Goal: Transaction & Acquisition: Download file/media

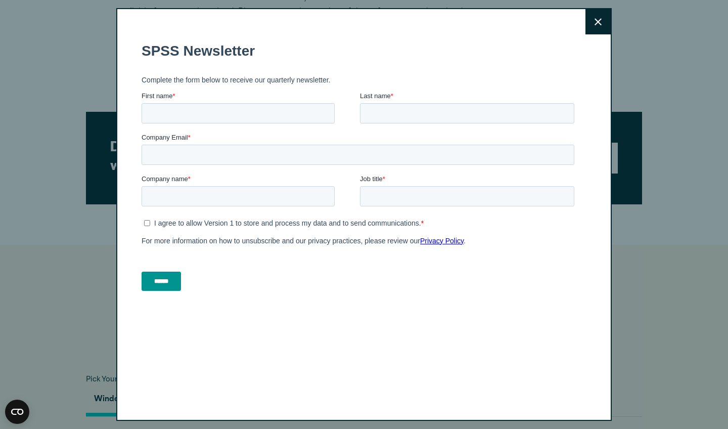
scroll to position [2, 0]
click at [290, 26] on div "Close" at bounding box center [364, 214] width 496 height 413
click at [290, 22] on div "Close" at bounding box center [364, 214] width 496 height 413
click at [290, 22] on button "Close" at bounding box center [598, 20] width 25 height 25
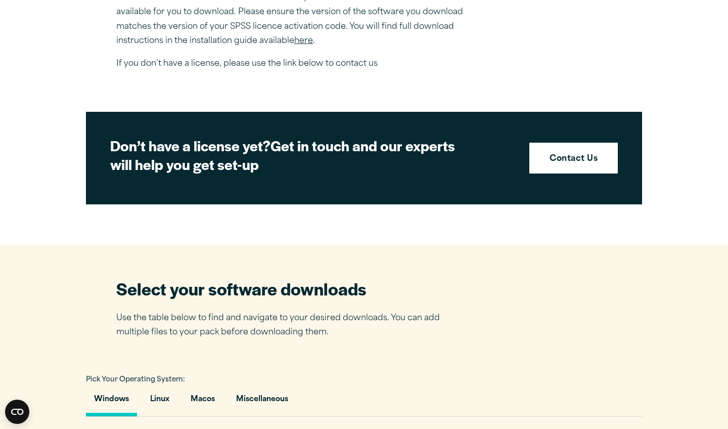
click at [290, 22] on div "Close" at bounding box center [364, 214] width 728 height 429
click at [199, 365] on button "Macos" at bounding box center [203, 401] width 40 height 29
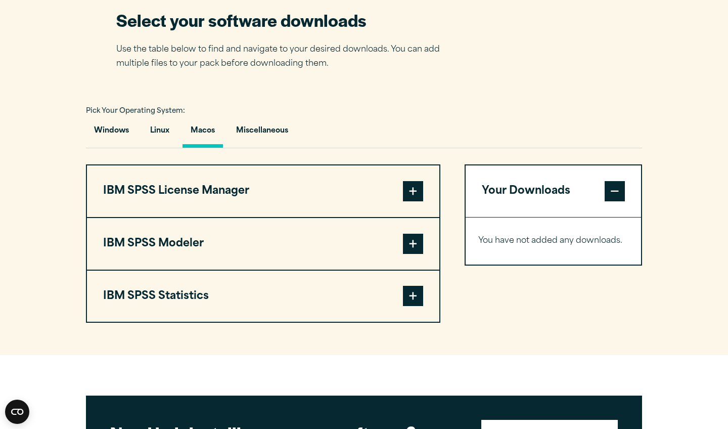
scroll to position [652, 0]
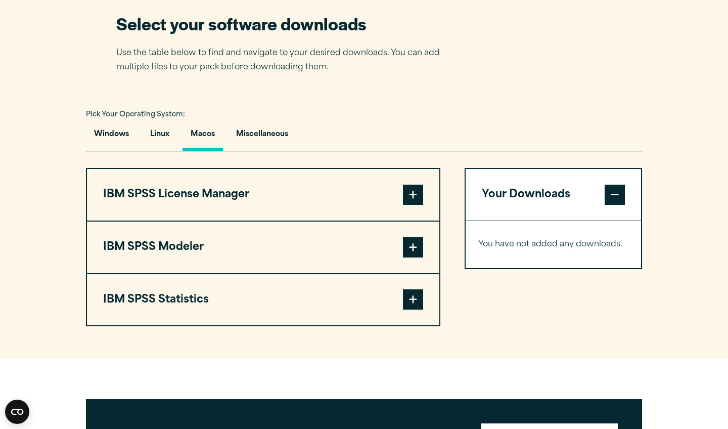
click at [290, 295] on button "IBM SPSS Statistics" at bounding box center [263, 300] width 353 height 52
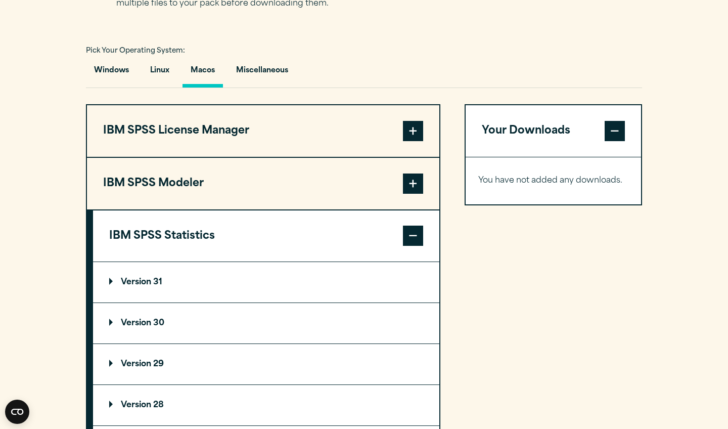
scroll to position [715, 0]
click at [110, 276] on summary "Version 31" at bounding box center [266, 282] width 347 height 40
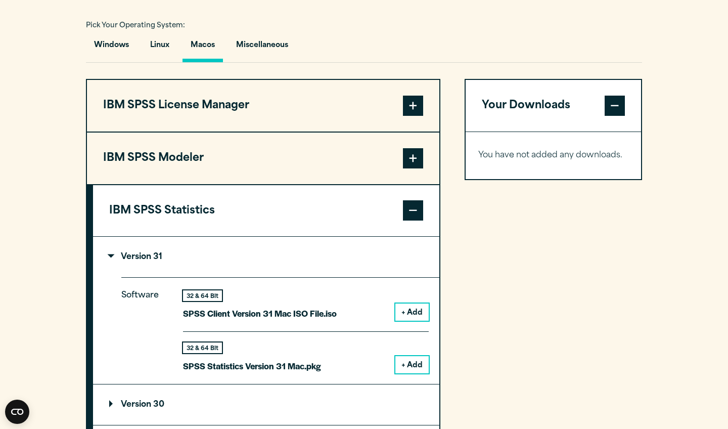
scroll to position [742, 0]
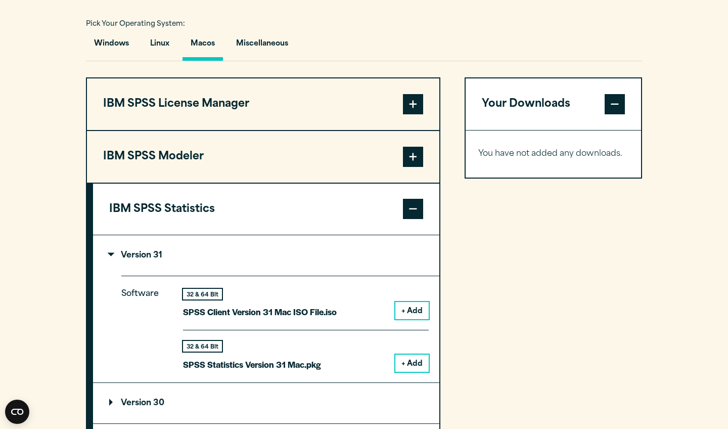
click at [290, 358] on button "+ Add" at bounding box center [412, 363] width 33 height 17
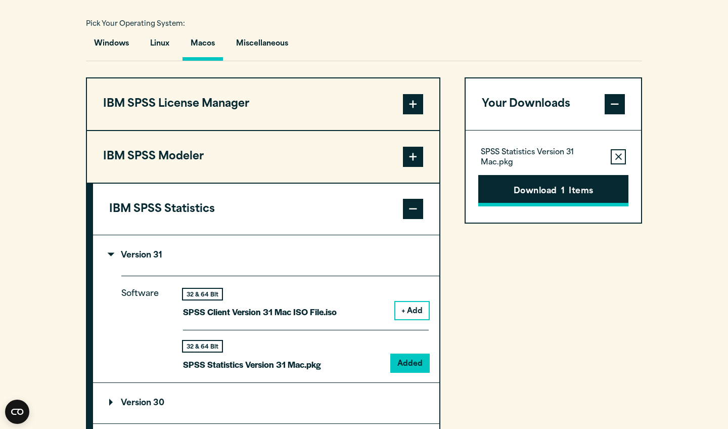
click at [290, 199] on button "Download 1 Items" at bounding box center [554, 190] width 150 height 31
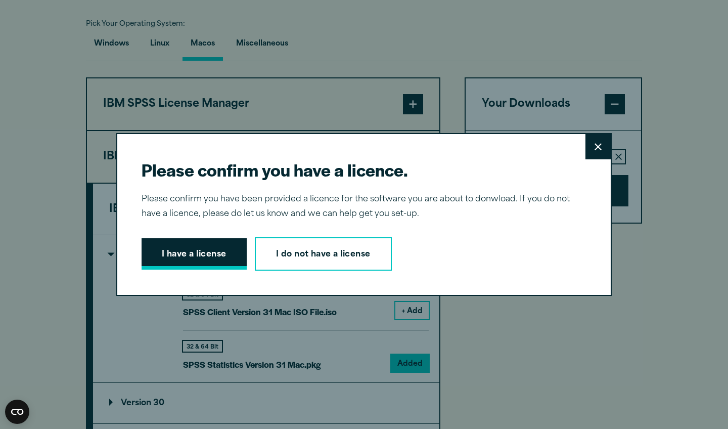
click at [198, 263] on button "I have a license" at bounding box center [194, 253] width 105 height 31
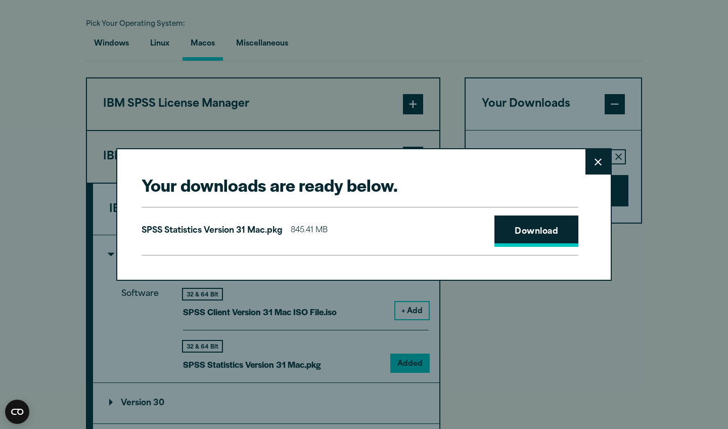
click at [290, 230] on link "Download" at bounding box center [537, 230] width 84 height 31
